Goal: Task Accomplishment & Management: Manage account settings

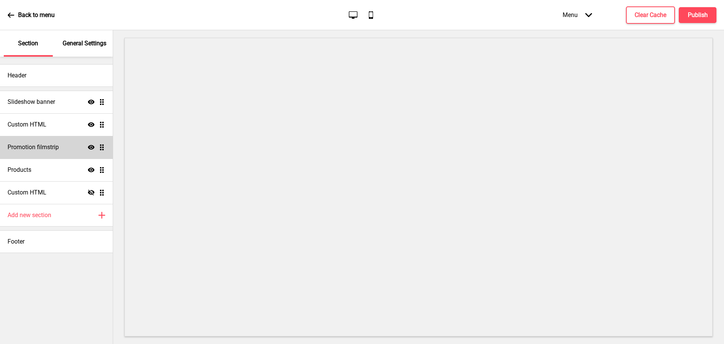
click at [25, 146] on h4 "Promotion filmstrip" at bounding box center [33, 147] width 51 height 8
select select "center"
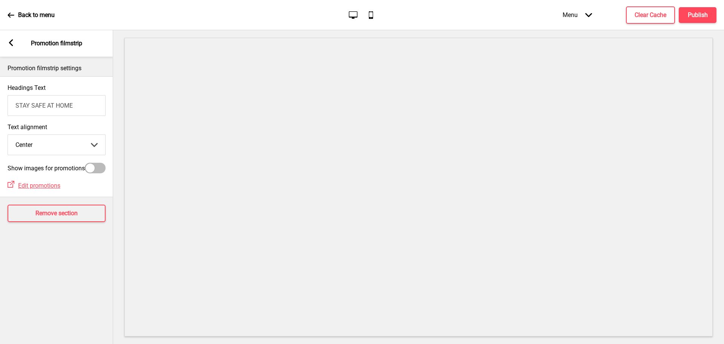
click at [9, 42] on icon at bounding box center [11, 42] width 4 height 7
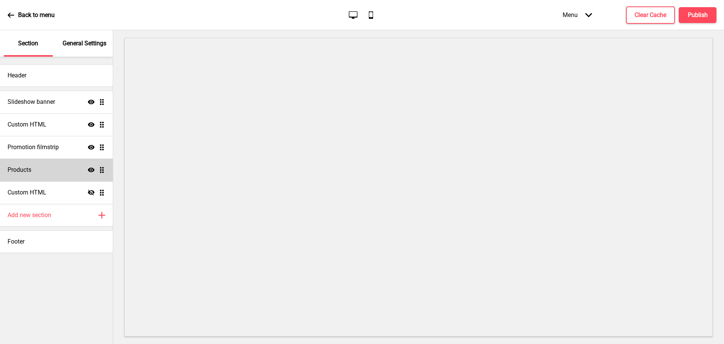
click at [23, 172] on h4 "Products" at bounding box center [20, 170] width 24 height 8
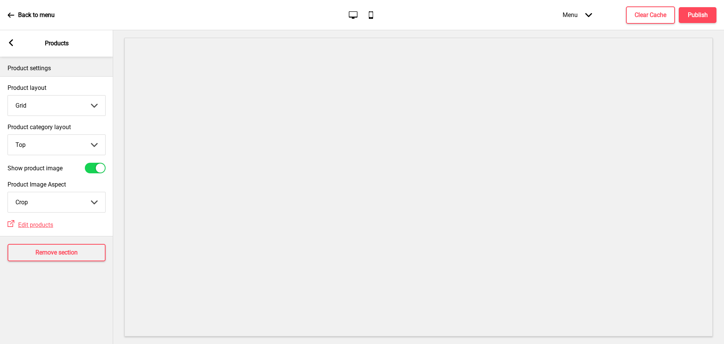
click at [13, 45] on rect at bounding box center [11, 42] width 7 height 7
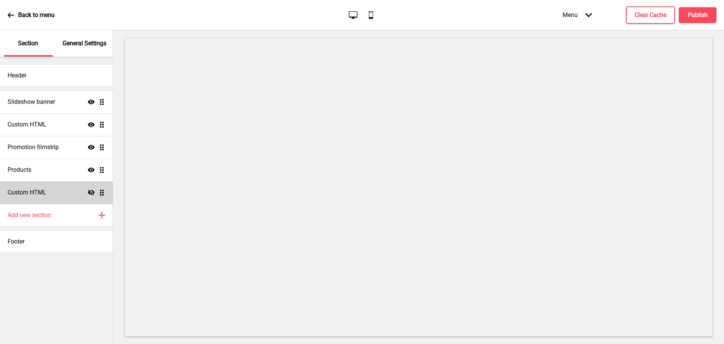
click at [46, 194] on h4 "Custom HTML" at bounding box center [27, 192] width 39 height 8
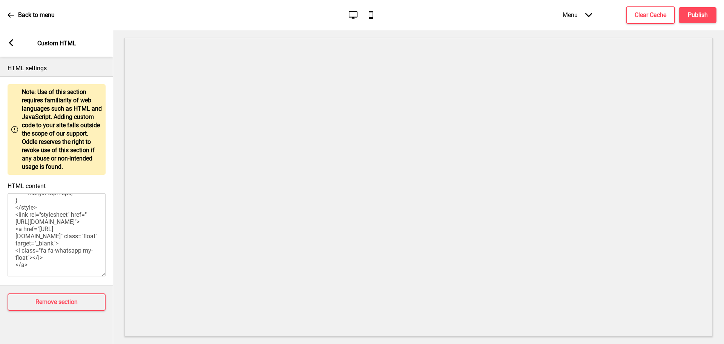
scroll to position [202, 0]
click at [11, 49] on div "Arrow left Custom HTML" at bounding box center [56, 43] width 113 height 26
click at [9, 46] on div "Arrow left" at bounding box center [11, 43] width 7 height 8
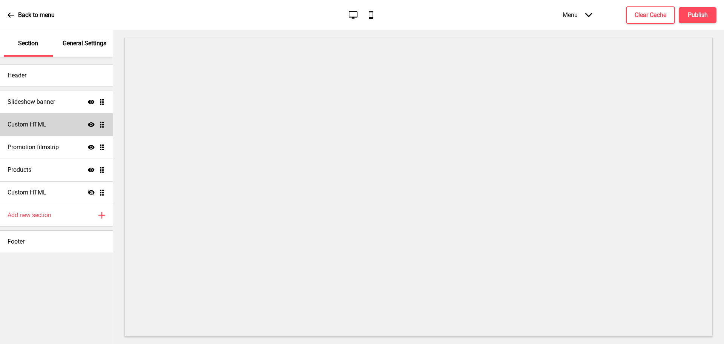
click at [37, 124] on h4 "Custom HTML" at bounding box center [27, 124] width 39 height 8
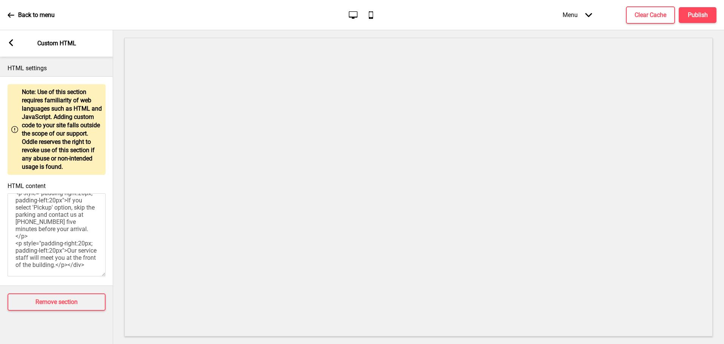
scroll to position [0, 0]
click at [9, 41] on rect at bounding box center [11, 42] width 7 height 7
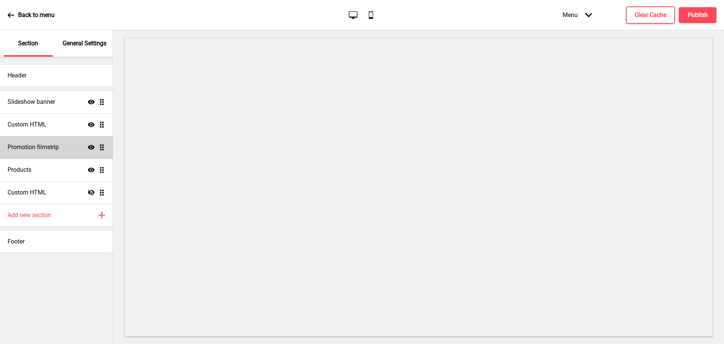
click at [92, 148] on icon "Show" at bounding box center [91, 147] width 7 height 7
click at [92, 146] on icon at bounding box center [91, 147] width 7 height 6
click at [36, 148] on h4 "Promotion filmstrip" at bounding box center [33, 147] width 51 height 8
select select "center"
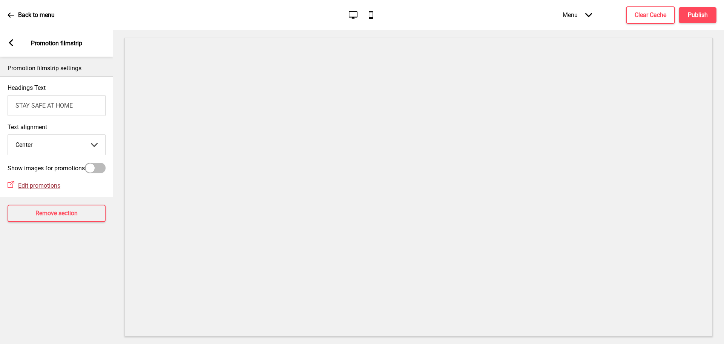
click at [48, 189] on span "Edit promotions" at bounding box center [39, 185] width 42 height 7
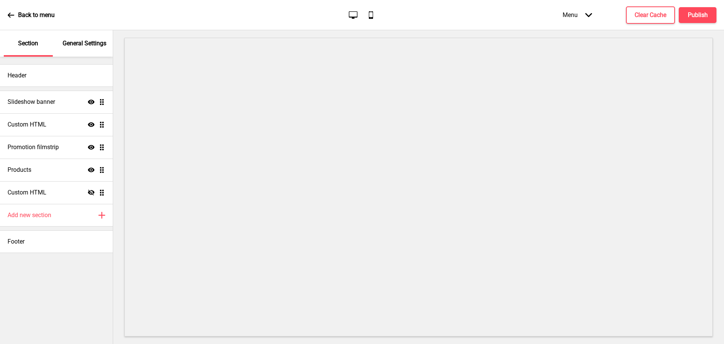
click at [592, 18] on div "Menu Arrow down" at bounding box center [577, 15] width 45 height 22
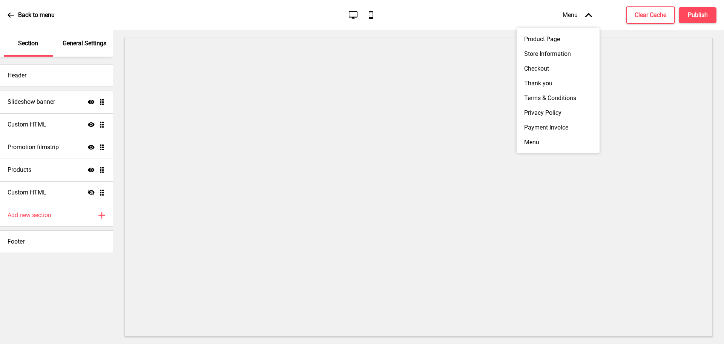
click at [592, 17] on div "Menu Arrow up" at bounding box center [577, 15] width 45 height 22
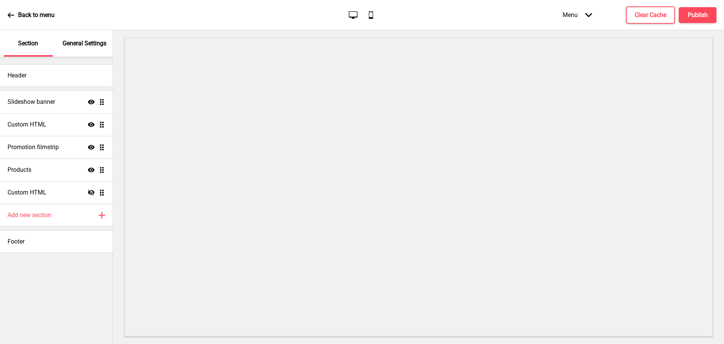
click at [89, 42] on p "General Settings" at bounding box center [85, 43] width 44 height 8
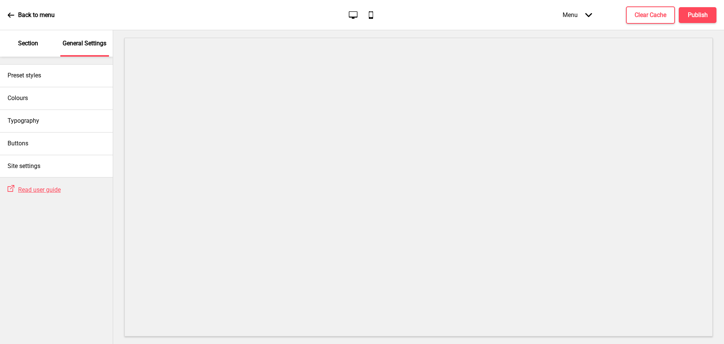
click at [36, 46] on p "Section" at bounding box center [28, 43] width 20 height 8
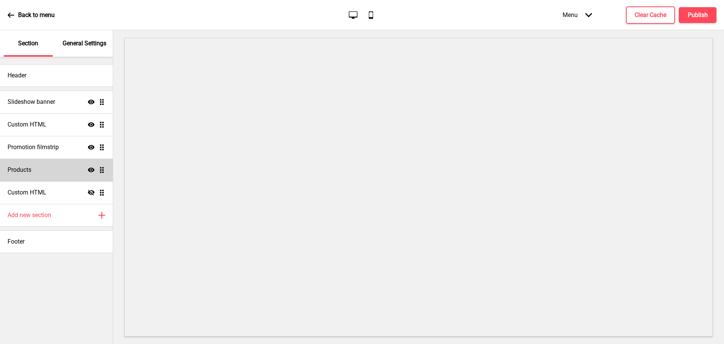
click at [32, 169] on div "Products Show Drag" at bounding box center [56, 169] width 113 height 23
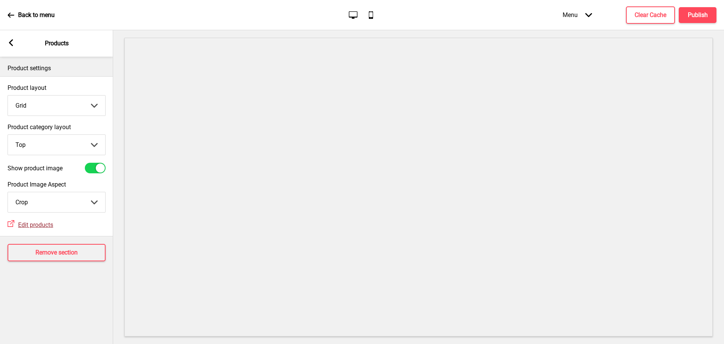
click at [47, 223] on span "Edit products" at bounding box center [35, 224] width 35 height 7
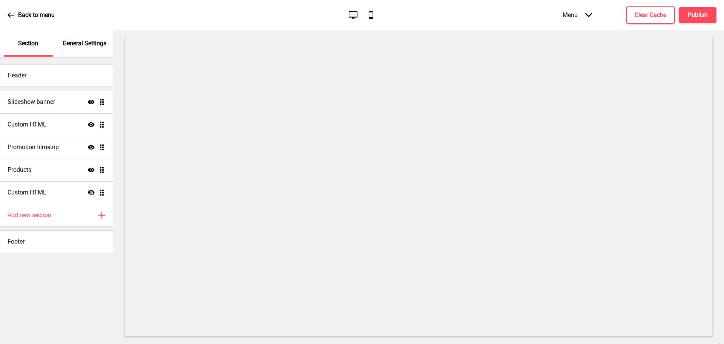
click at [78, 45] on p "General Settings" at bounding box center [85, 43] width 44 height 8
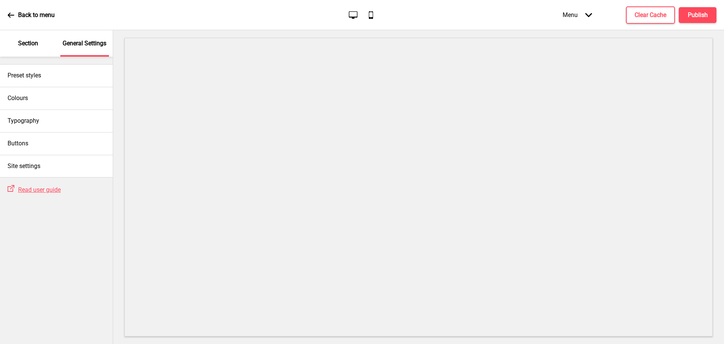
click at [31, 46] on p "Section" at bounding box center [28, 43] width 20 height 8
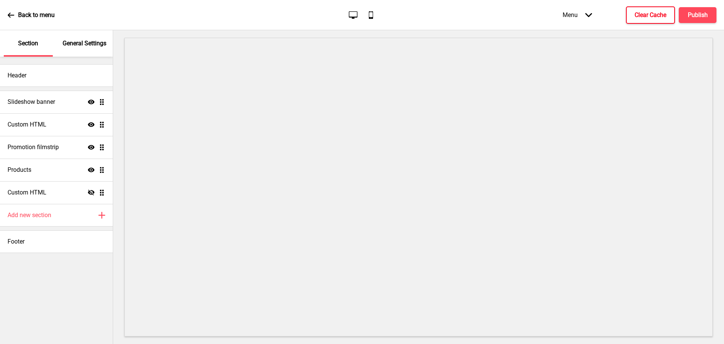
drag, startPoint x: 661, startPoint y: 19, endPoint x: 674, endPoint y: 27, distance: 14.6
click at [661, 19] on button "Clear Cache" at bounding box center [650, 14] width 49 height 17
click at [592, 12] on div "Menu Arrow down" at bounding box center [577, 15] width 45 height 22
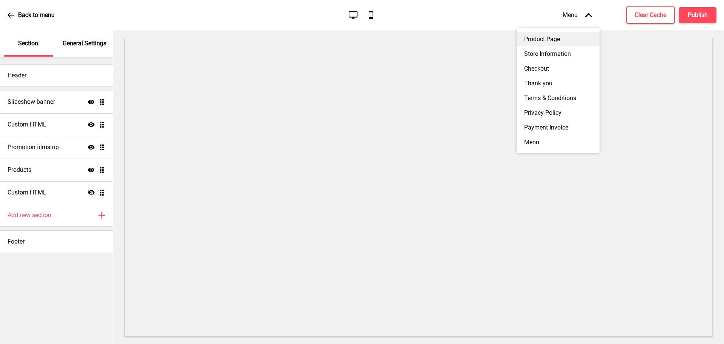
click at [549, 40] on div "Product Page" at bounding box center [558, 39] width 83 height 15
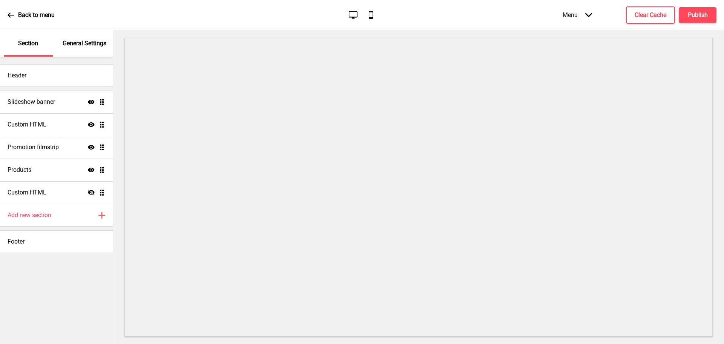
click at [588, 16] on icon at bounding box center [588, 15] width 7 height 4
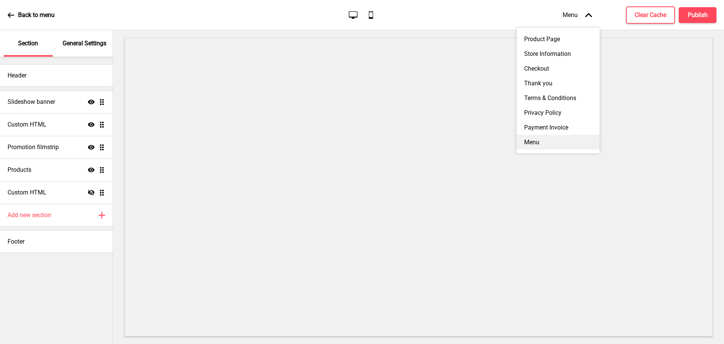
click at [534, 148] on div "Menu" at bounding box center [558, 142] width 83 height 15
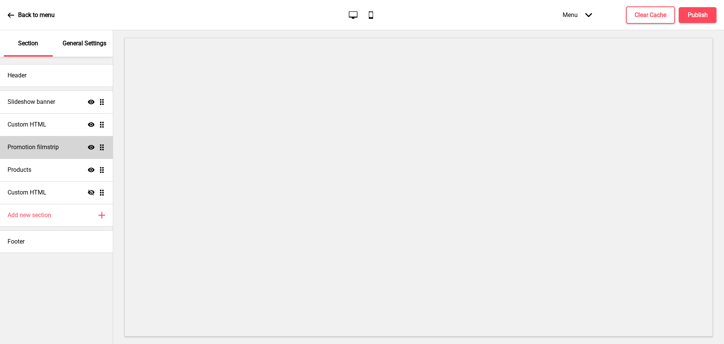
click at [37, 147] on h4 "Promotion filmstrip" at bounding box center [33, 147] width 51 height 8
select select "center"
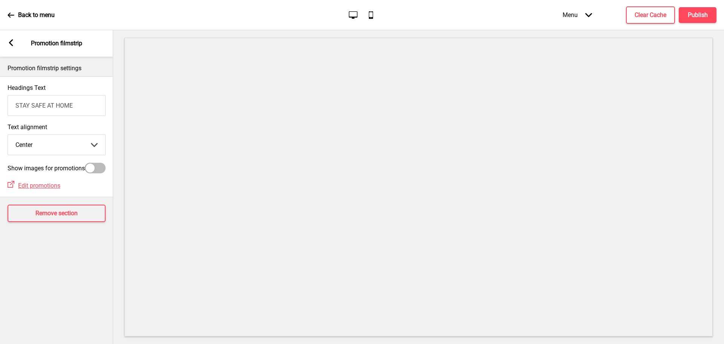
click at [9, 42] on rect at bounding box center [11, 42] width 7 height 7
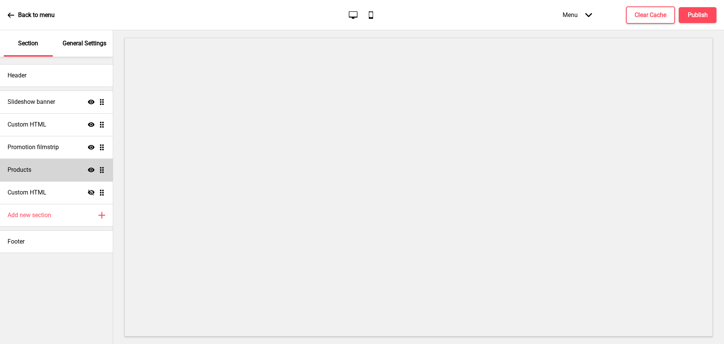
click at [23, 169] on h4 "Products" at bounding box center [20, 170] width 24 height 8
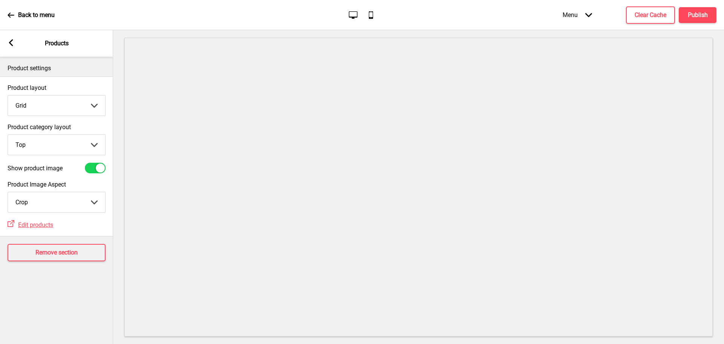
click at [92, 168] on div at bounding box center [95, 168] width 21 height 11
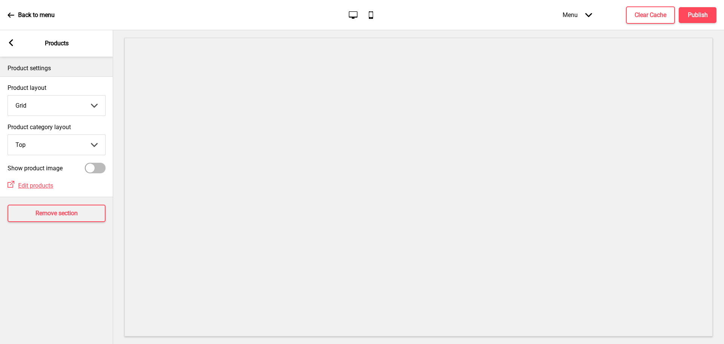
click at [92, 168] on div at bounding box center [90, 167] width 9 height 9
checkbox input "true"
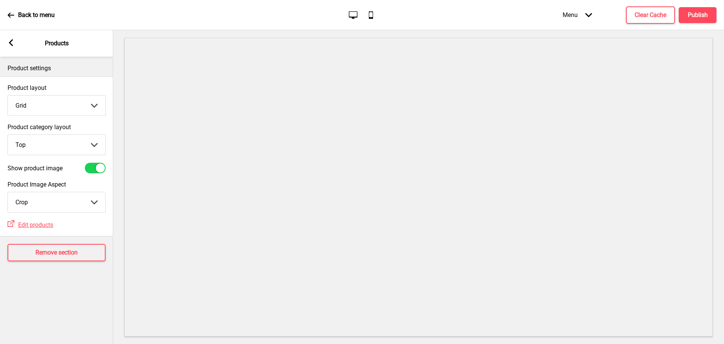
click at [90, 145] on select "Top Side" at bounding box center [56, 145] width 97 height 20
click at [8, 135] on select "Top Side" at bounding box center [56, 145] width 97 height 20
click at [67, 146] on select "Top Side" at bounding box center [56, 145] width 97 height 20
select select "top"
click at [8, 135] on select "Top Side" at bounding box center [56, 145] width 97 height 20
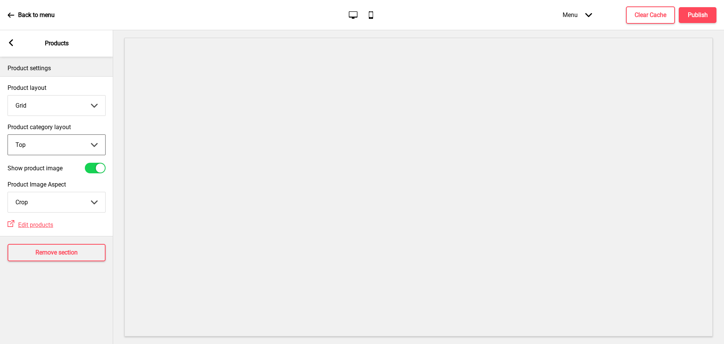
click at [9, 46] on div "Arrow left" at bounding box center [11, 43] width 7 height 8
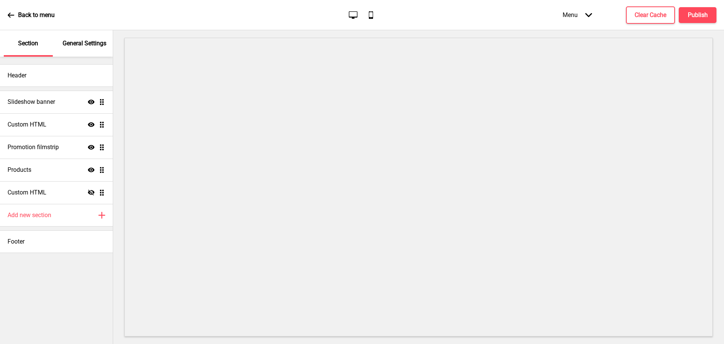
click at [10, 16] on icon at bounding box center [11, 15] width 7 height 7
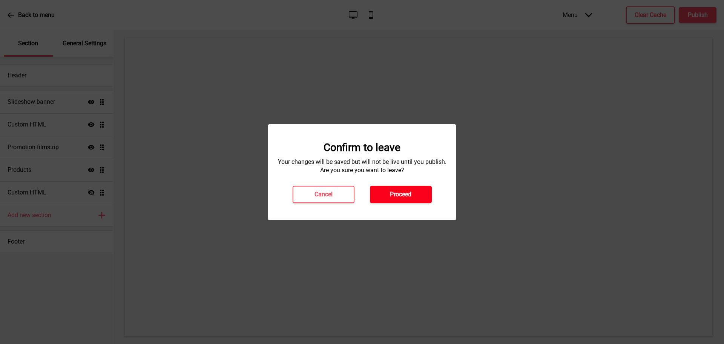
click at [408, 196] on h4 "Proceed" at bounding box center [400, 194] width 21 height 8
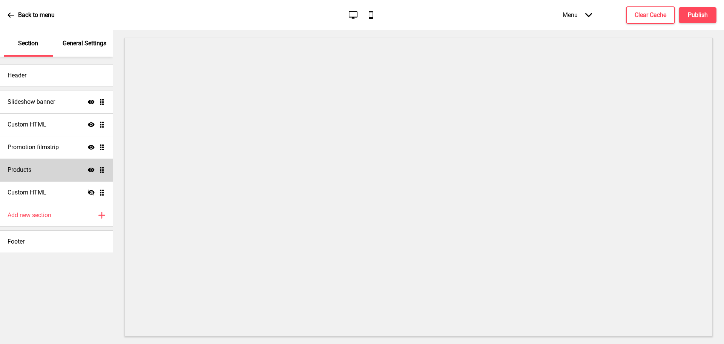
click at [26, 171] on h4 "Products" at bounding box center [20, 170] width 24 height 8
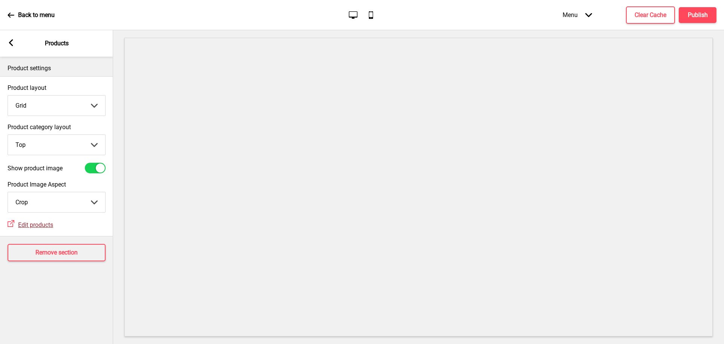
click at [41, 225] on span "Edit products" at bounding box center [35, 224] width 35 height 7
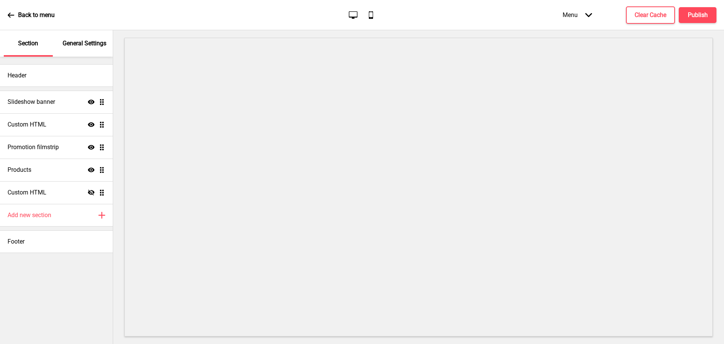
click at [3, 12] on div "Back to menu Desktop Mobile Menu Arrow down Product Page Store Information Chec…" at bounding box center [362, 15] width 724 height 30
click at [13, 14] on icon at bounding box center [11, 15] width 7 height 7
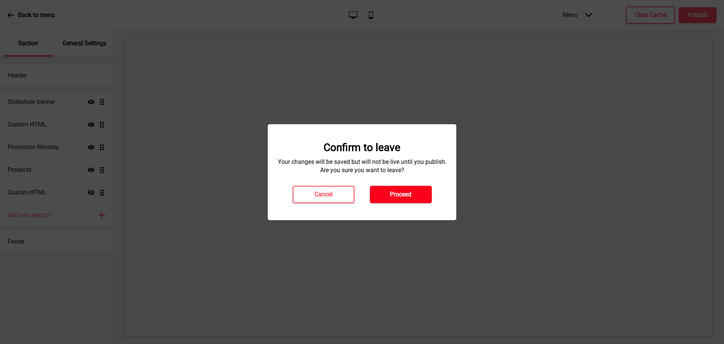
click at [405, 191] on h4 "Proceed" at bounding box center [400, 194] width 21 height 8
